Goal: Communication & Community: Answer question/provide support

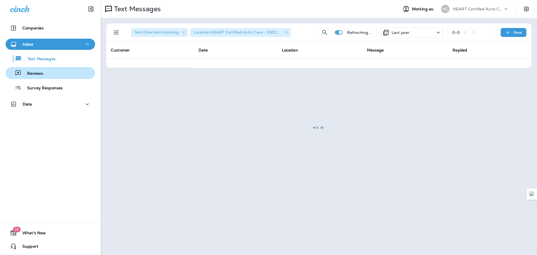
click at [44, 75] on div "Reviews" at bounding box center [50, 73] width 85 height 8
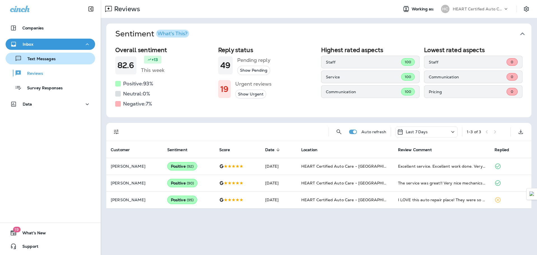
click at [48, 61] on p "Text Messages" at bounding box center [39, 58] width 34 height 5
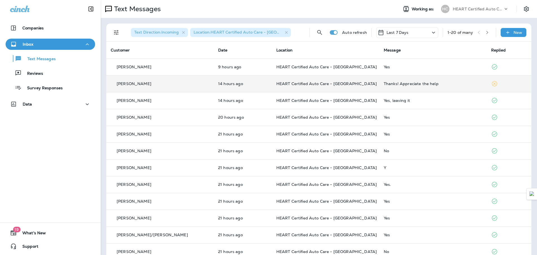
click at [401, 85] on div "Thanks! Appreciate the help" at bounding box center [433, 83] width 98 height 4
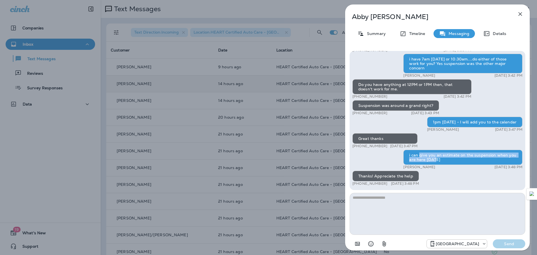
drag, startPoint x: 419, startPoint y: 153, endPoint x: 459, endPoint y: 161, distance: 41.0
click at [459, 161] on div "i can give you an estimate on the suspension when you are here [DATE]" at bounding box center [462, 157] width 119 height 15
drag, startPoint x: 443, startPoint y: 158, endPoint x: 410, endPoint y: 154, distance: 34.0
click at [410, 154] on div "i can give you an estimate on the suspension when you are here [DATE]" at bounding box center [462, 157] width 119 height 15
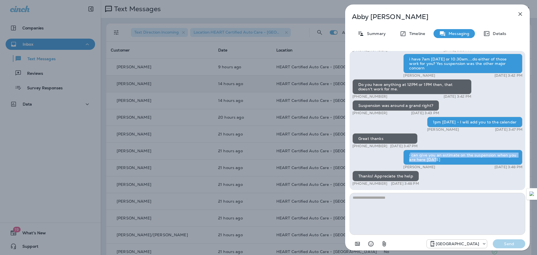
click at [410, 154] on div "i can give you an estimate on the suspension when you are here [DATE]" at bounding box center [462, 157] width 119 height 15
drag, startPoint x: 410, startPoint y: 154, endPoint x: 446, endPoint y: 162, distance: 36.9
click at [446, 162] on div "i can give you an estimate on the suspension when you are here [DATE]" at bounding box center [462, 157] width 119 height 15
drag, startPoint x: 446, startPoint y: 162, endPoint x: 414, endPoint y: 157, distance: 32.0
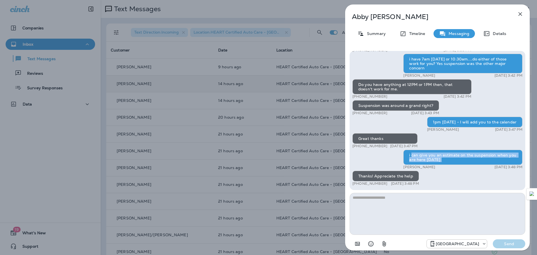
click at [414, 157] on div "i can give you an estimate on the suspension when you are here [DATE]" at bounding box center [462, 157] width 119 height 15
drag, startPoint x: 414, startPoint y: 157, endPoint x: 433, endPoint y: 159, distance: 19.5
click at [433, 159] on div "i can give you an estimate on the suspension when you are here [DATE]" at bounding box center [462, 157] width 119 height 15
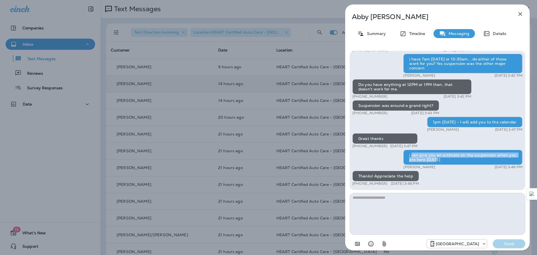
drag, startPoint x: 433, startPoint y: 159, endPoint x: 412, endPoint y: 157, distance: 21.4
click at [412, 157] on div "i can give you an estimate on the suspension when you are here [DATE]" at bounding box center [462, 157] width 119 height 15
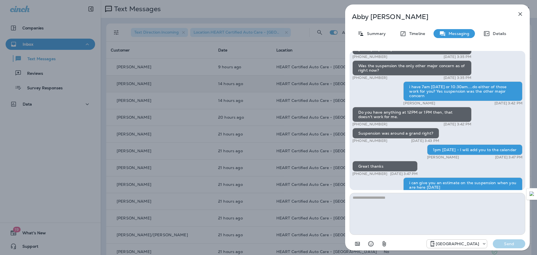
scroll to position [-28, 0]
click at [521, 13] on icon "button" at bounding box center [520, 14] width 4 height 4
